Goal: Task Accomplishment & Management: Manage account settings

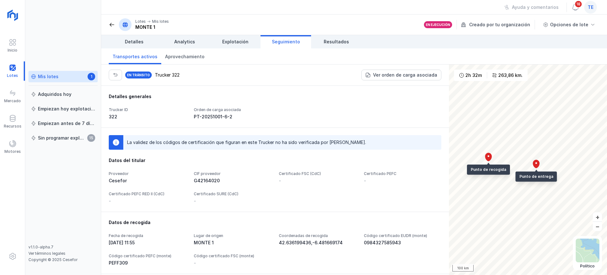
scroll to position [493, 0]
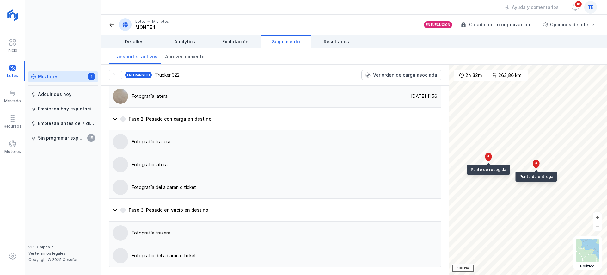
click at [62, 80] on link "Mis lotes 1" at bounding box center [62, 76] width 69 height 11
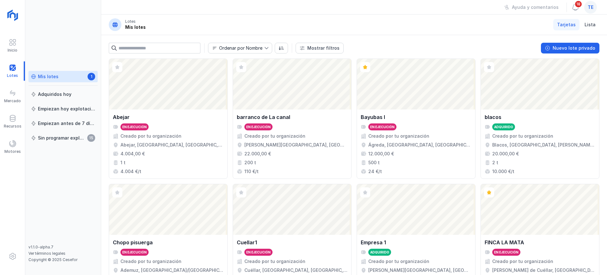
click at [55, 79] on div "Mis lotes" at bounding box center [48, 76] width 21 height 6
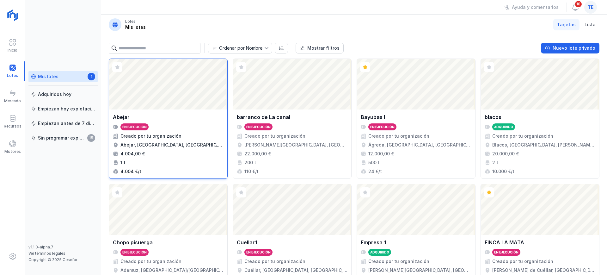
click at [156, 92] on div "Abrir lote" at bounding box center [168, 84] width 118 height 51
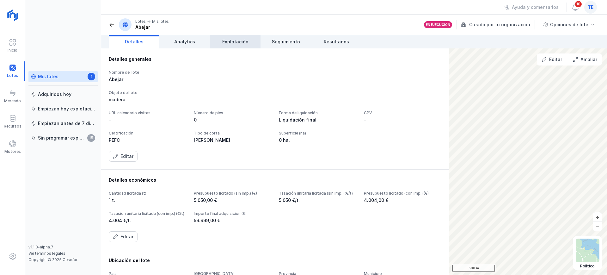
click at [224, 43] on span "Explotación" at bounding box center [235, 42] width 26 height 6
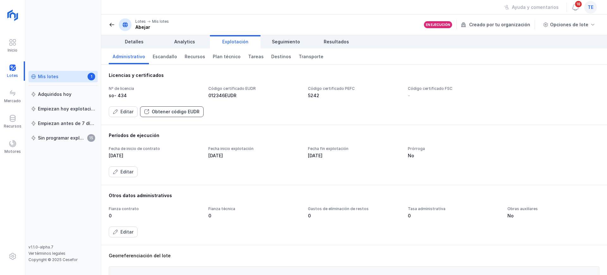
click at [155, 112] on div "Obtener código EUDR" at bounding box center [176, 111] width 48 height 6
click at [133, 109] on button "Editar" at bounding box center [123, 111] width 29 height 11
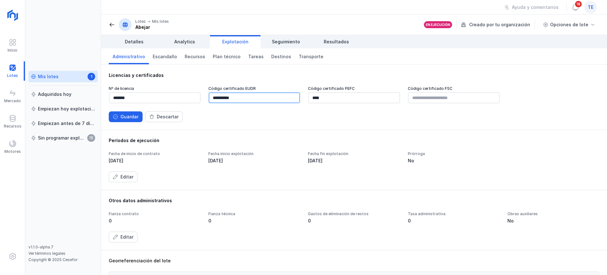
click at [242, 98] on input "**********" at bounding box center [254, 97] width 91 height 11
type input "*"
click at [248, 100] on input "**********" at bounding box center [254, 97] width 91 height 11
type input "**********"
click at [283, 45] on span "Seguimiento" at bounding box center [286, 42] width 28 height 6
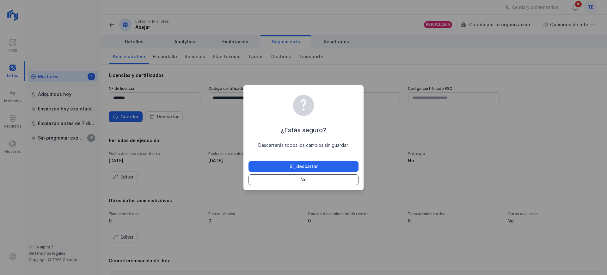
click at [299, 178] on button "No" at bounding box center [304, 179] width 110 height 11
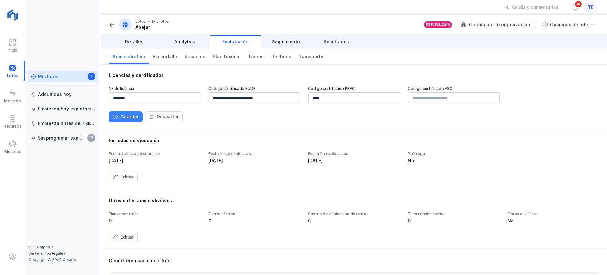
click at [138, 115] on button "Guardar" at bounding box center [126, 116] width 34 height 11
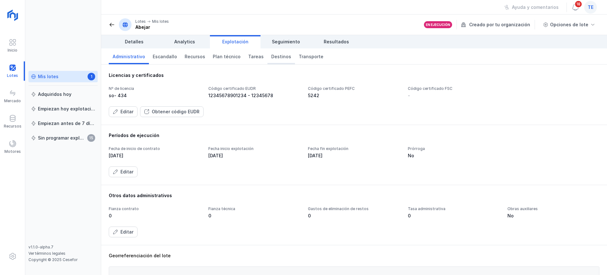
click at [272, 58] on span "Destinos" at bounding box center [281, 56] width 20 height 6
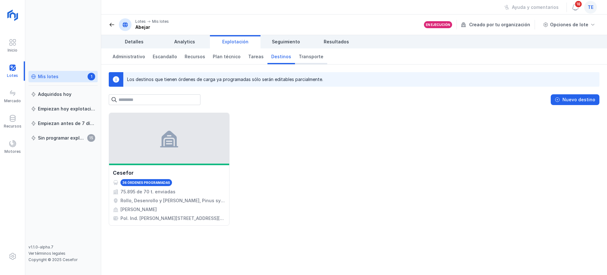
click at [299, 59] on span "Transporte" at bounding box center [311, 56] width 25 height 6
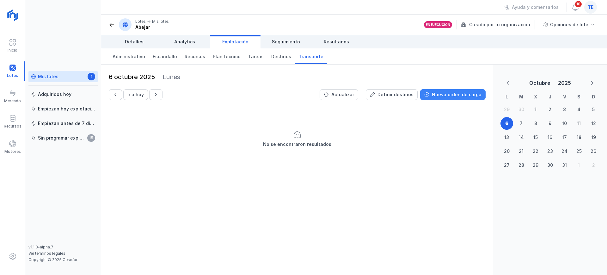
click at [472, 98] on button "Nueva orden de carga" at bounding box center [452, 94] width 65 height 11
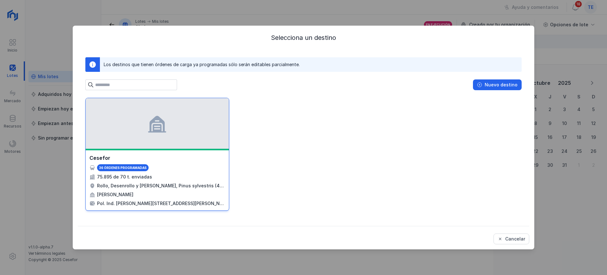
click at [169, 116] on div at bounding box center [157, 123] width 143 height 51
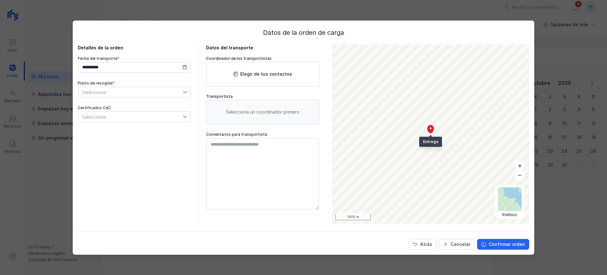
click at [145, 92] on span "Seleccionar" at bounding box center [130, 92] width 104 height 10
click at [138, 111] on li "Loading site 2" at bounding box center [134, 115] width 113 height 12
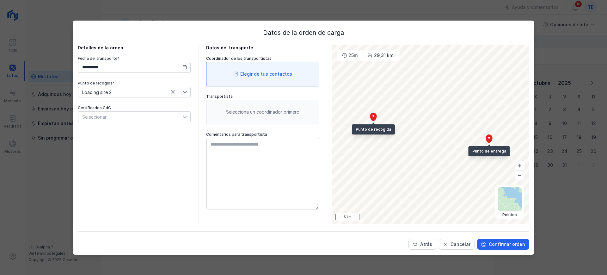
click at [286, 77] on div "Elegir de tus contactos" at bounding box center [266, 74] width 52 height 6
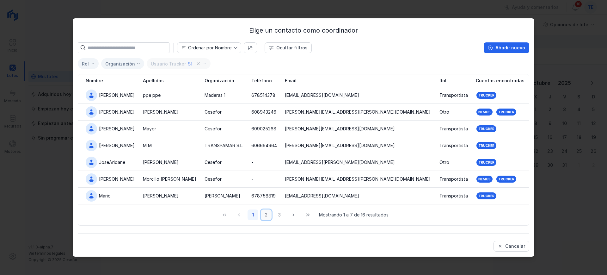
click at [267, 216] on button "2" at bounding box center [266, 214] width 11 height 11
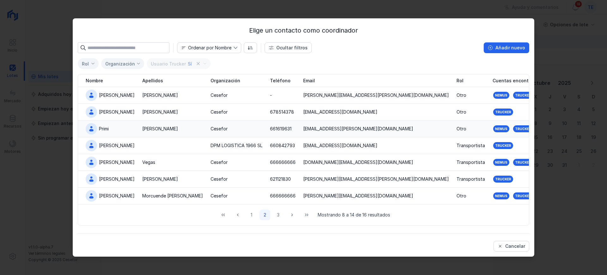
click at [142, 129] on div "[PERSON_NAME]" at bounding box center [160, 129] width 36 height 6
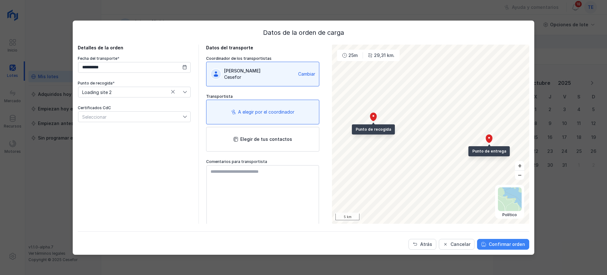
click at [512, 244] on div "Confirmar orden" at bounding box center [507, 244] width 36 height 6
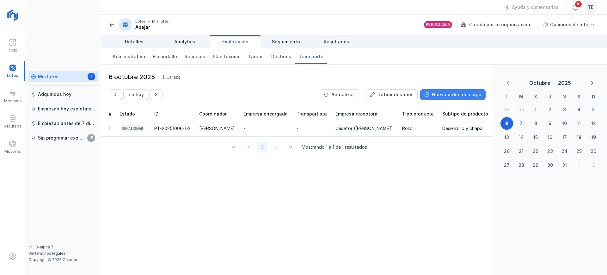
click at [439, 92] on div "Nueva orden de carga" at bounding box center [457, 94] width 50 height 6
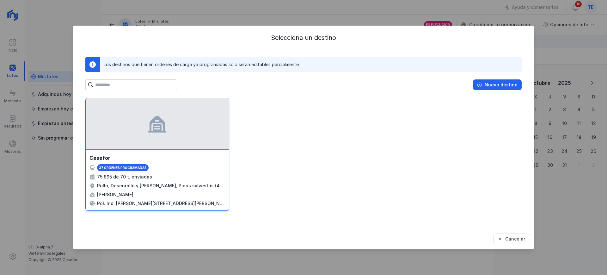
click at [169, 119] on div at bounding box center [157, 123] width 143 height 51
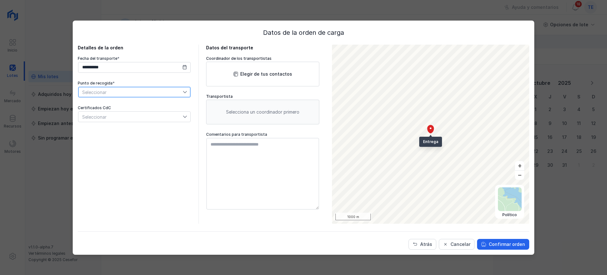
click at [159, 91] on span "Seleccionar" at bounding box center [130, 92] width 104 height 10
click at [139, 104] on li "Loading site 1" at bounding box center [134, 103] width 113 height 12
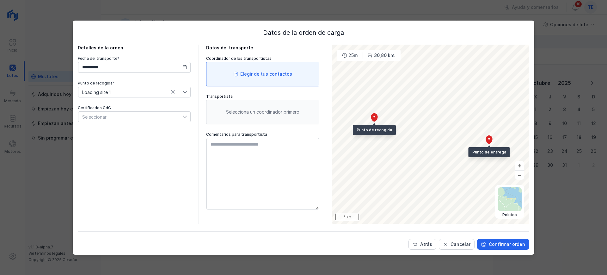
click at [292, 78] on div "Elegir de tus contactos" at bounding box center [262, 74] width 113 height 25
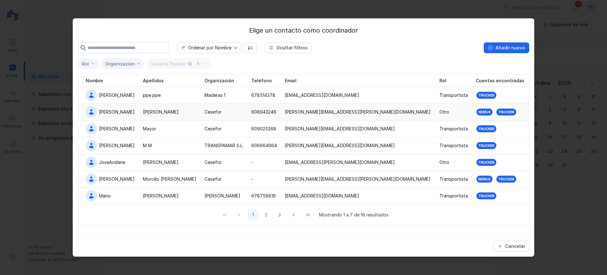
click at [139, 109] on td "[PERSON_NAME]" at bounding box center [108, 112] width 61 height 17
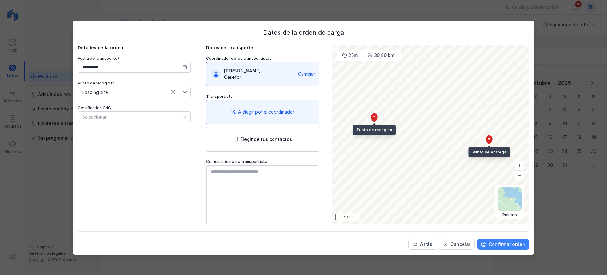
click at [511, 245] on div "Confirmar orden" at bounding box center [507, 244] width 36 height 6
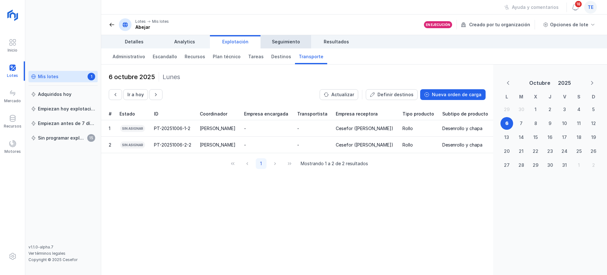
click at [288, 38] on link "Seguimiento" at bounding box center [286, 41] width 51 height 13
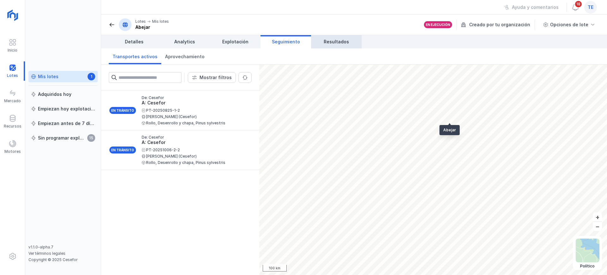
click at [336, 39] on span "Resultados" at bounding box center [336, 42] width 25 height 6
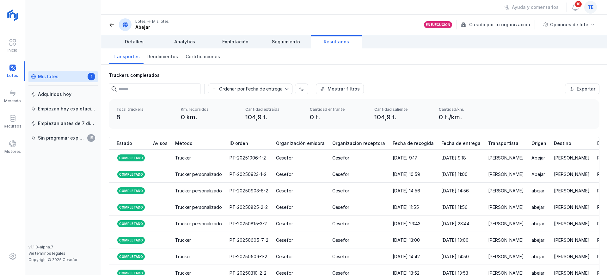
click at [335, 45] on link "Resultados" at bounding box center [336, 41] width 51 height 13
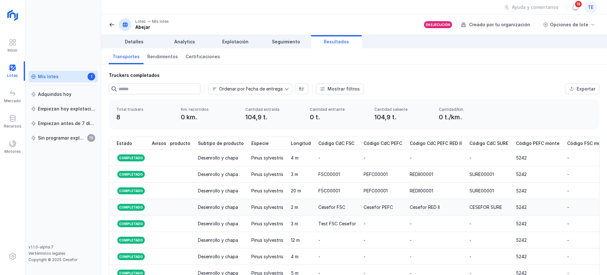
scroll to position [0, 641]
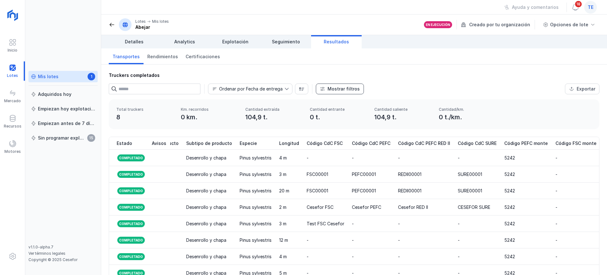
click at [341, 93] on button "Mostrar filtros" at bounding box center [340, 88] width 48 height 11
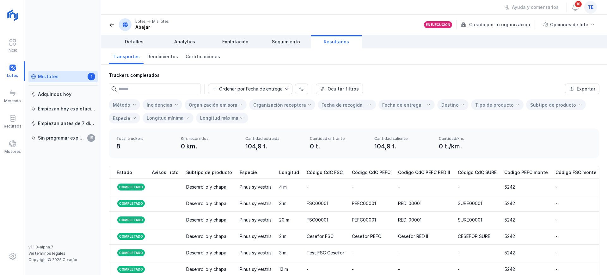
click at [160, 88] on input "text" at bounding box center [160, 88] width 82 height 11
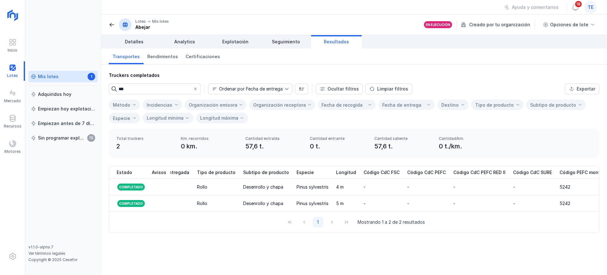
scroll to position [0, 590]
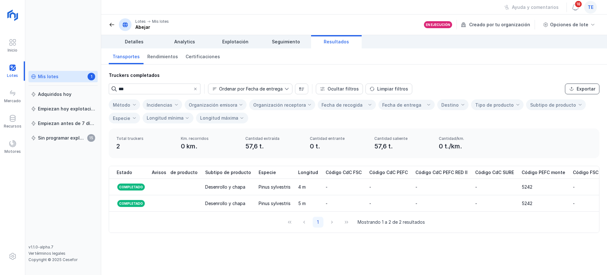
type input "***"
click at [590, 86] on div "Exportar" at bounding box center [586, 89] width 19 height 6
